Goal: Task Accomplishment & Management: Manage account settings

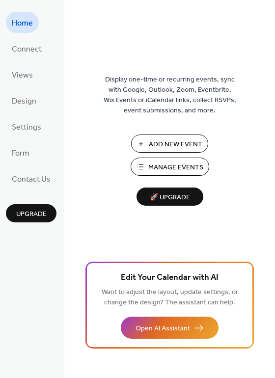
click at [181, 162] on span "Manage Events" at bounding box center [175, 167] width 55 height 10
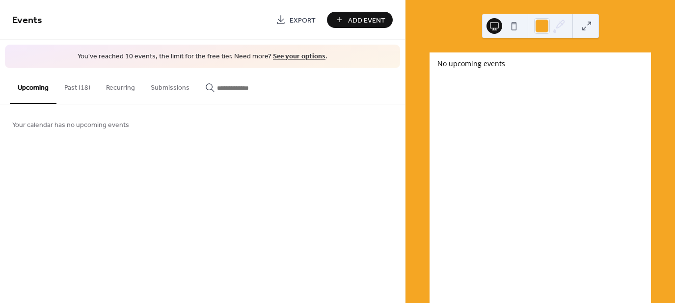
click at [352, 16] on div "Add Event" at bounding box center [360, 20] width 66 height 16
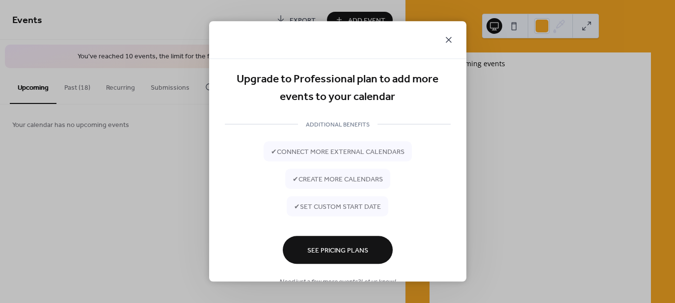
click at [452, 35] on icon at bounding box center [449, 40] width 12 height 12
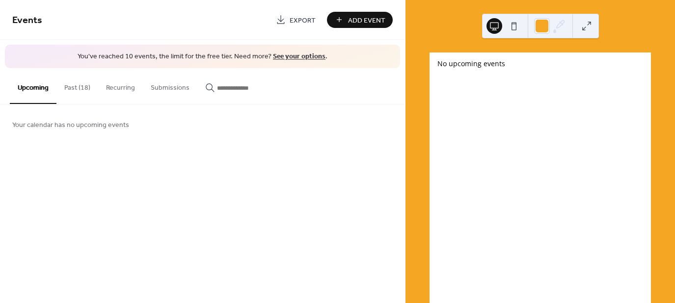
click at [291, 54] on link "See your options" at bounding box center [299, 56] width 53 height 13
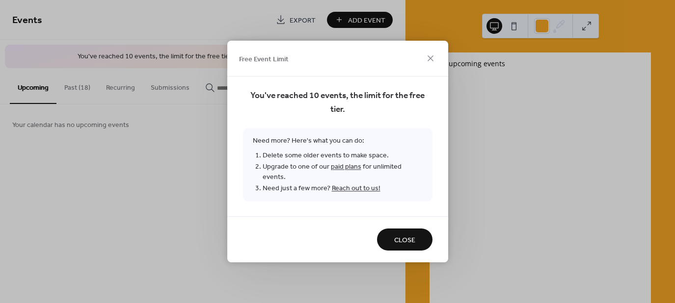
click at [400, 239] on span "Close" at bounding box center [404, 241] width 21 height 10
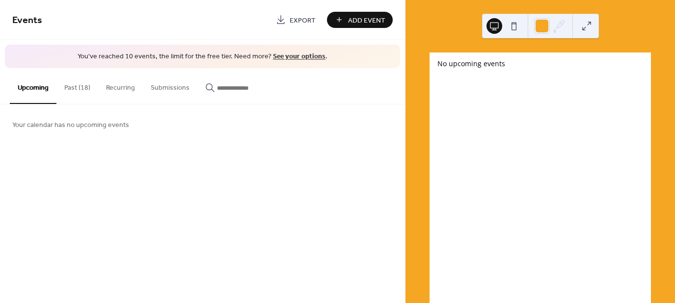
click at [76, 88] on button "Past (18)" at bounding box center [77, 85] width 42 height 35
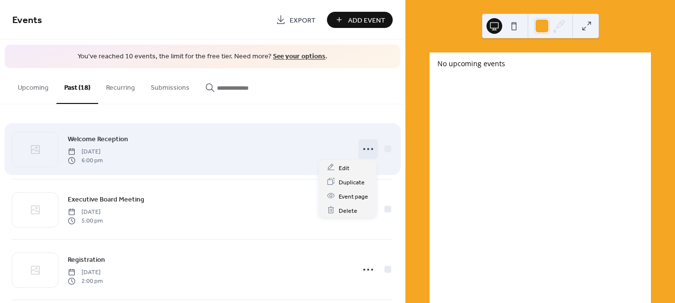
click at [371, 149] on circle at bounding box center [372, 149] width 2 height 2
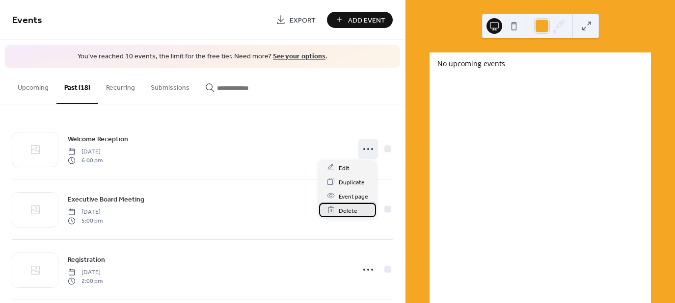
click at [342, 210] on span "Delete" at bounding box center [348, 211] width 19 height 10
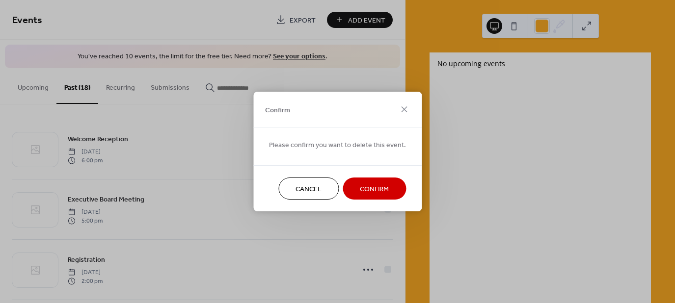
click at [362, 192] on span "Confirm" at bounding box center [374, 189] width 29 height 10
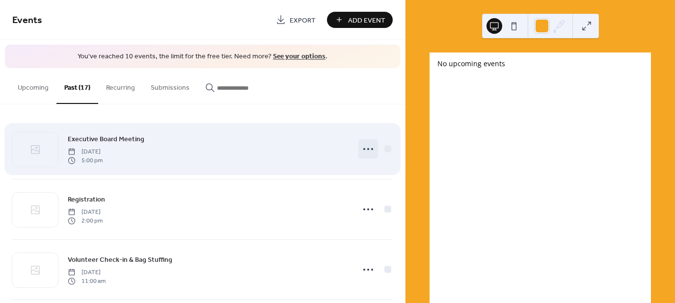
click at [367, 149] on icon at bounding box center [368, 149] width 16 height 16
click at [365, 153] on icon at bounding box center [368, 149] width 16 height 16
click at [365, 154] on icon at bounding box center [368, 149] width 16 height 16
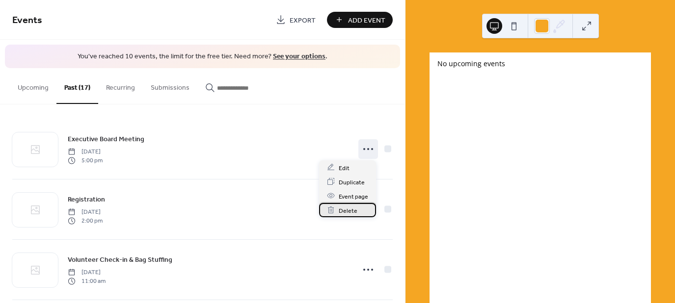
click at [346, 208] on span "Delete" at bounding box center [348, 211] width 19 height 10
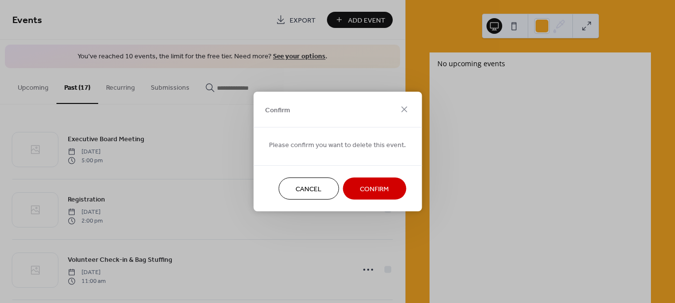
click at [374, 187] on span "Confirm" at bounding box center [374, 189] width 29 height 10
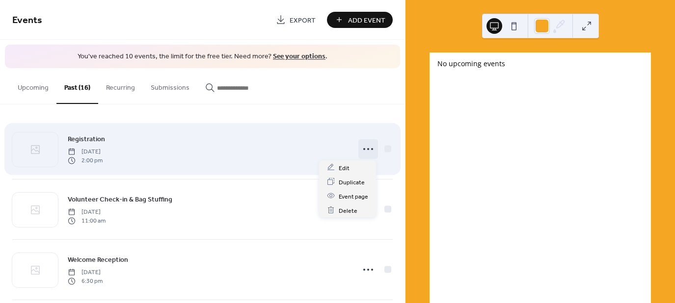
click at [365, 149] on icon at bounding box center [368, 149] width 16 height 16
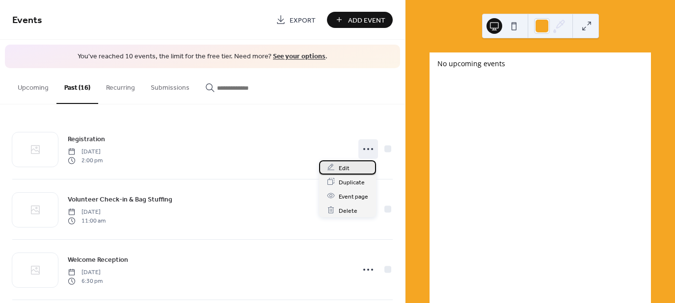
click at [344, 169] on span "Edit" at bounding box center [344, 168] width 11 height 10
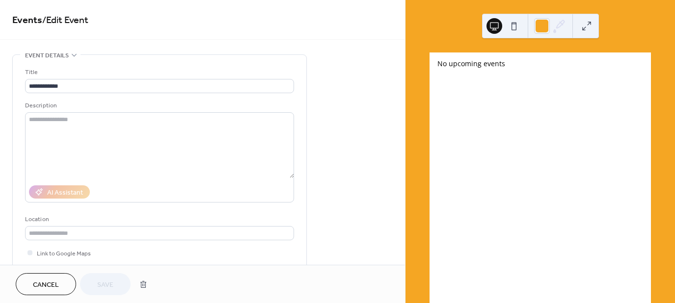
click at [30, 285] on button "Cancel" at bounding box center [46, 284] width 60 height 22
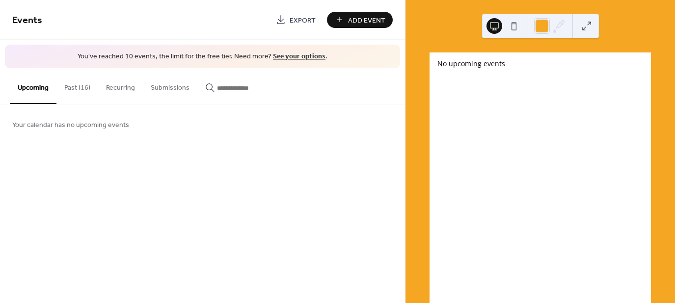
click at [77, 88] on button "Past (16)" at bounding box center [77, 85] width 42 height 35
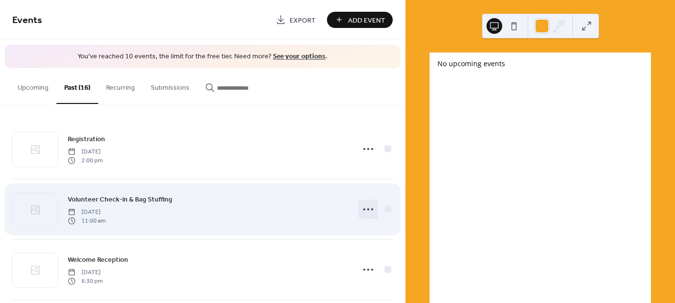
click at [370, 208] on icon at bounding box center [368, 210] width 16 height 16
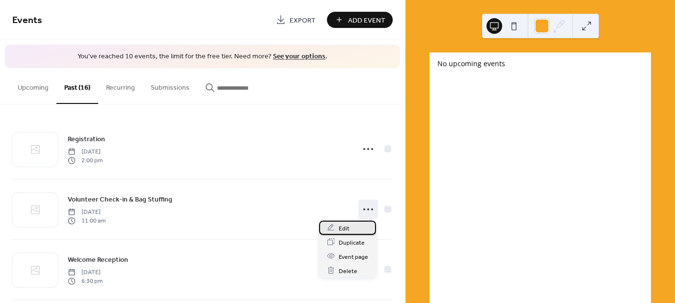
click at [349, 227] on div "Edit" at bounding box center [347, 228] width 57 height 14
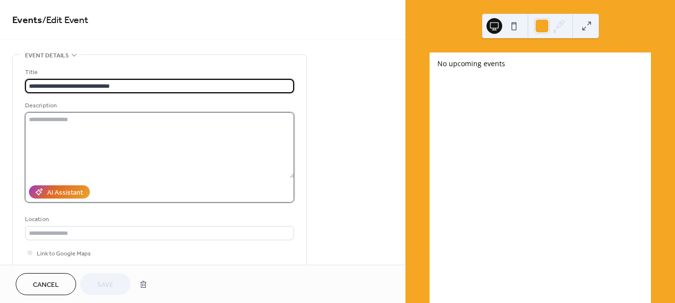
click at [50, 126] on textarea at bounding box center [159, 145] width 269 height 66
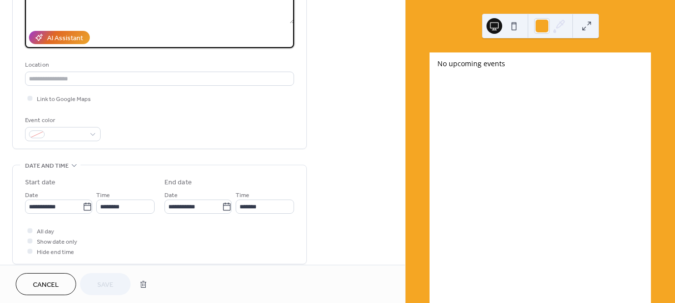
scroll to position [156, 0]
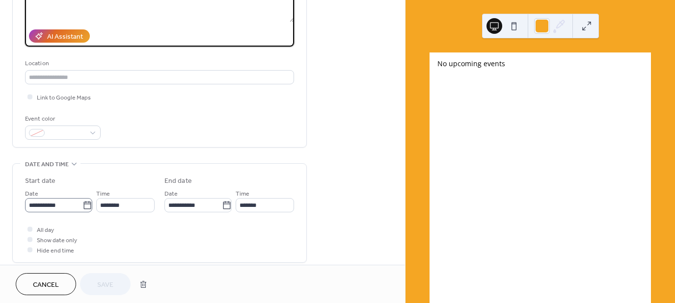
click at [83, 203] on icon at bounding box center [86, 205] width 7 height 8
click at [82, 203] on input "**********" at bounding box center [53, 205] width 57 height 14
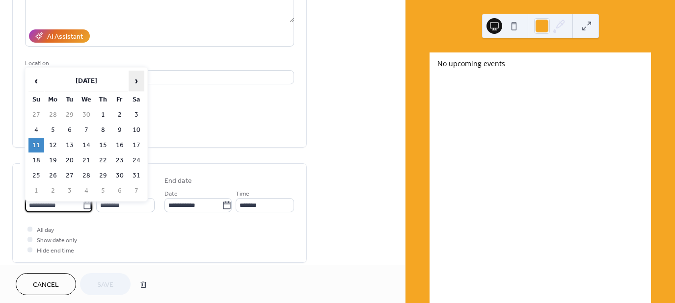
click at [136, 81] on span "›" at bounding box center [136, 81] width 15 height 20
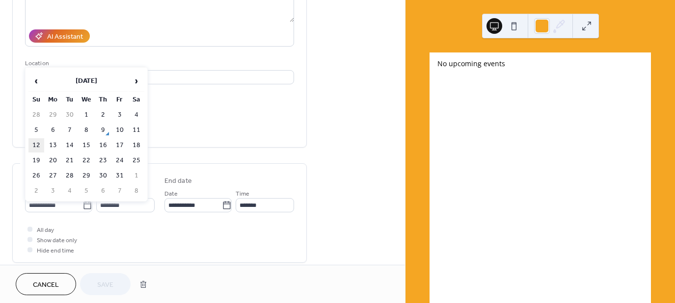
click at [37, 143] on td "12" at bounding box center [36, 145] width 16 height 14
type input "**********"
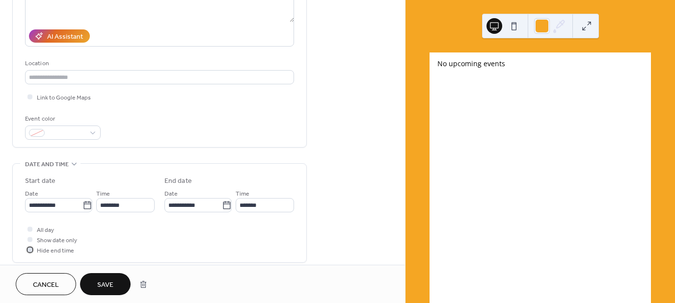
click at [31, 249] on div at bounding box center [29, 249] width 5 height 5
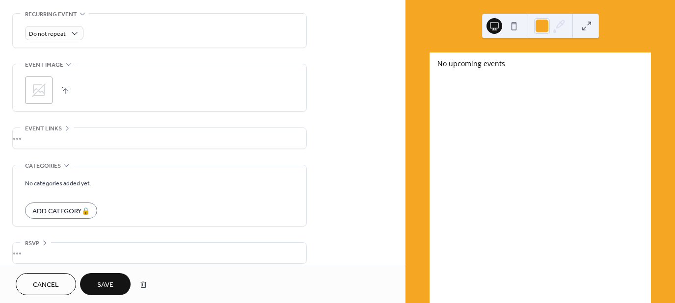
scroll to position [429, 0]
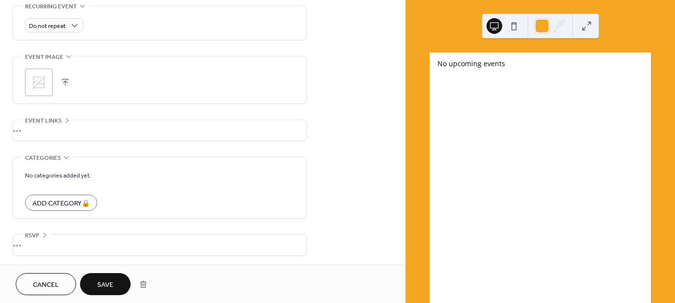
click at [107, 290] on span "Save" at bounding box center [105, 285] width 16 height 10
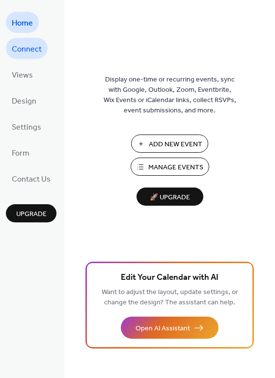
click at [30, 49] on span "Connect" at bounding box center [27, 49] width 30 height 15
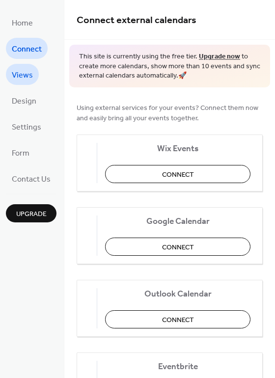
click at [18, 73] on span "Views" at bounding box center [22, 75] width 21 height 15
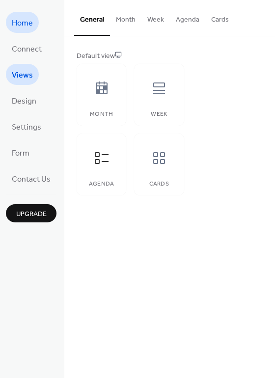
click at [29, 21] on span "Home" at bounding box center [22, 23] width 21 height 15
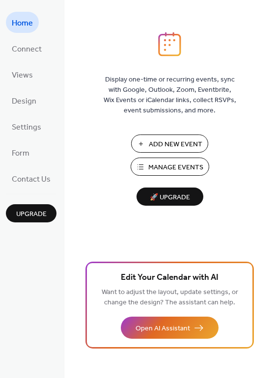
click at [168, 194] on span "🚀 Upgrade" at bounding box center [169, 197] width 55 height 13
